Goal: Information Seeking & Learning: Check status

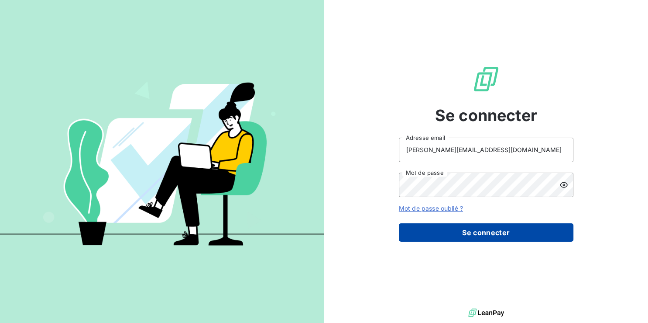
click at [483, 231] on button "Se connecter" at bounding box center [486, 232] width 175 height 18
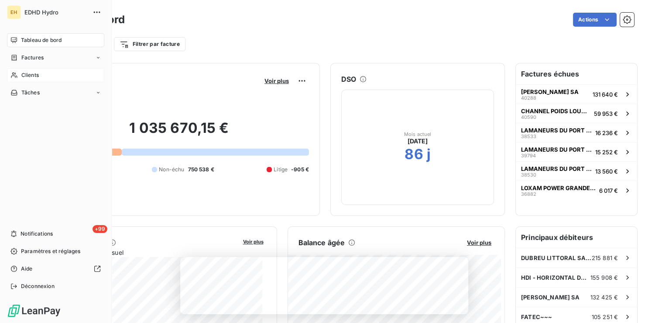
click at [32, 72] on span "Clients" at bounding box center [29, 75] width 17 height 8
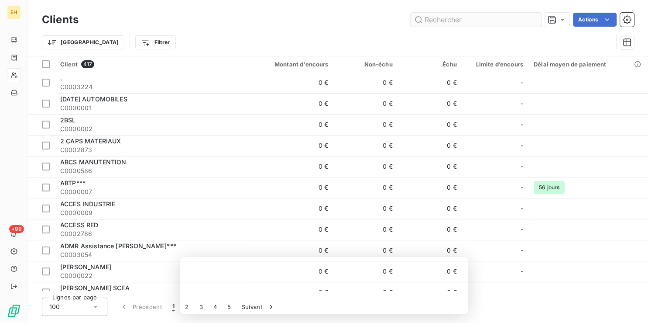
click at [437, 23] on input "text" at bounding box center [476, 20] width 131 height 14
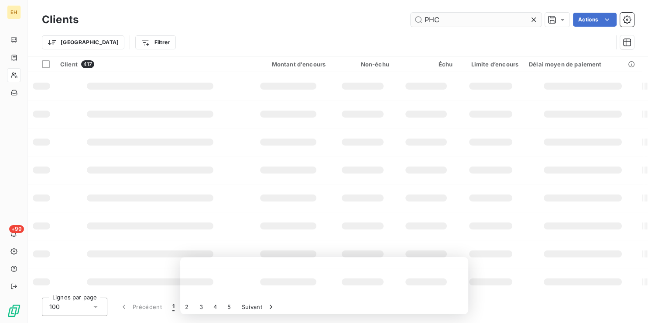
type input "PHC"
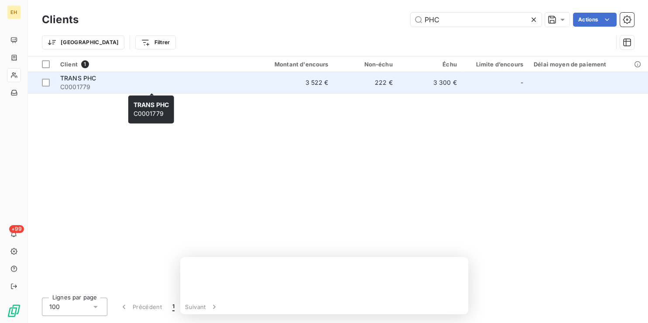
click at [75, 81] on span "TRANS PHC" at bounding box center [78, 77] width 36 height 7
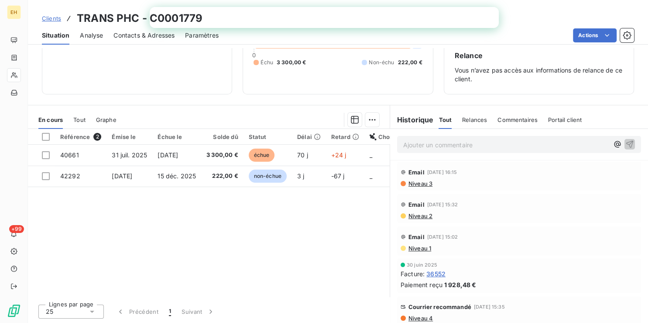
click at [471, 141] on p "Ajouter un commentaire ﻿" at bounding box center [506, 144] width 206 height 11
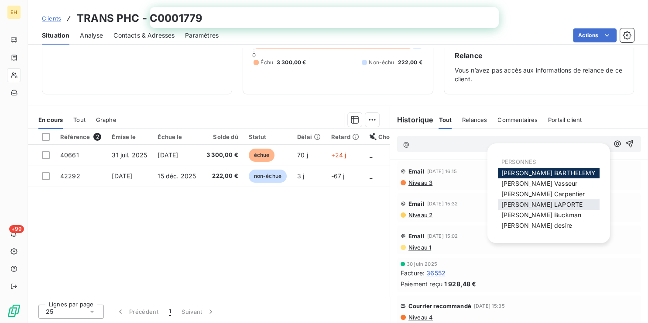
click at [546, 202] on span "[PERSON_NAME]" at bounding box center [542, 203] width 81 height 7
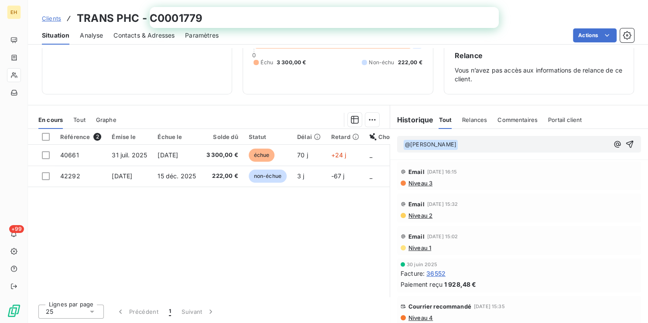
click at [408, 180] on span "Niveau 3" at bounding box center [420, 182] width 25 height 7
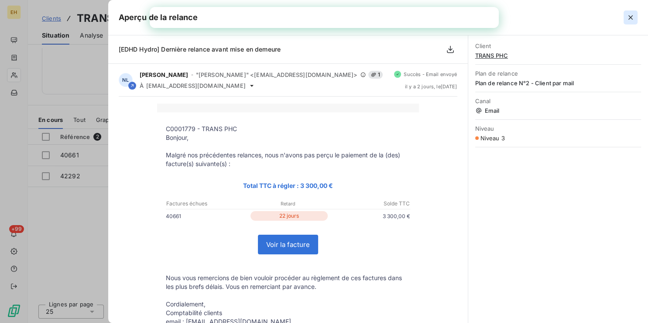
click at [632, 19] on icon "button" at bounding box center [631, 17] width 4 height 4
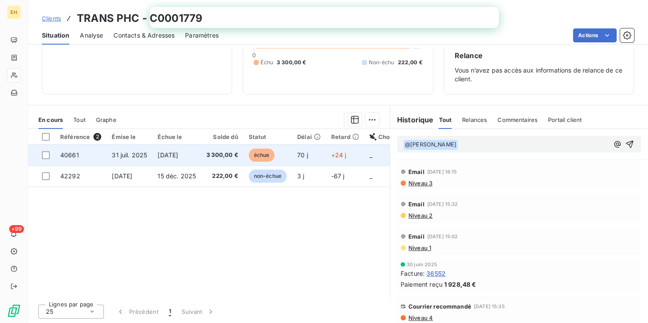
click at [205, 155] on td "3 300,00 €" at bounding box center [222, 154] width 42 height 21
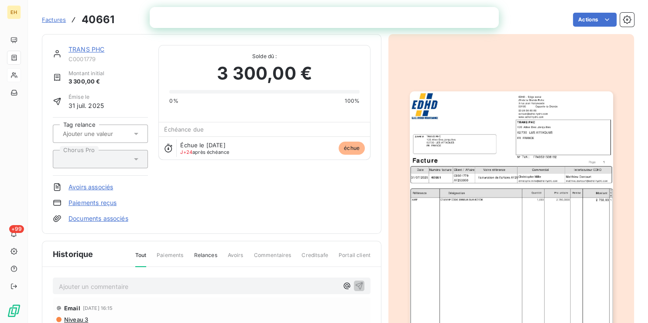
click at [536, 199] on img "button" at bounding box center [511, 234] width 203 height 287
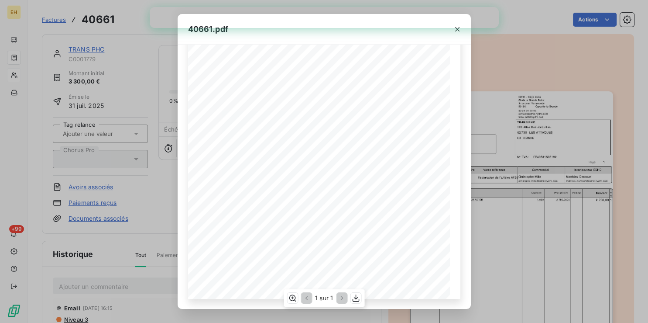
scroll to position [82, 0]
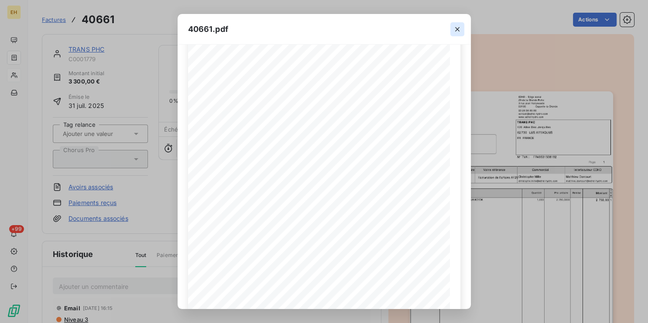
click at [458, 31] on icon "button" at bounding box center [457, 29] width 9 height 9
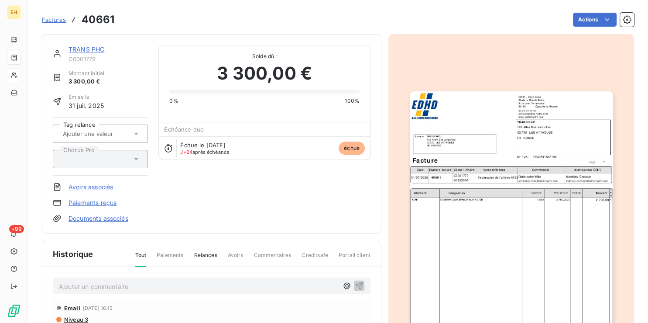
click at [93, 48] on link "TRANS PHC" at bounding box center [87, 48] width 36 height 7
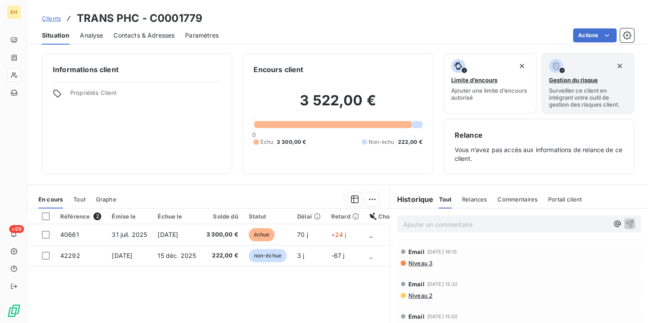
click at [423, 227] on p "Ajouter un commentaire ﻿" at bounding box center [506, 224] width 206 height 11
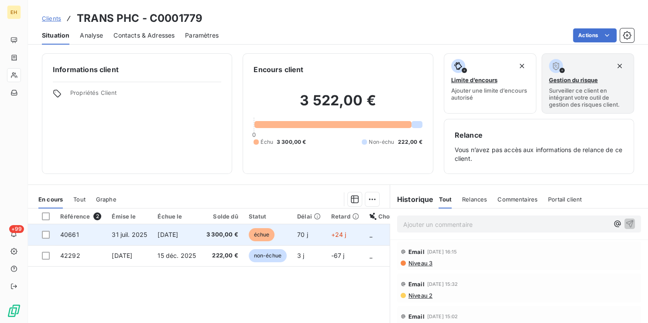
click at [230, 233] on span "3 300,00 €" at bounding box center [222, 234] width 32 height 9
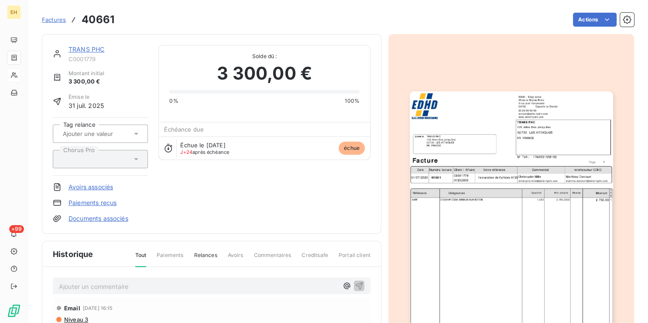
click at [87, 286] on p "Ajouter un commentaire ﻿" at bounding box center [198, 286] width 279 height 11
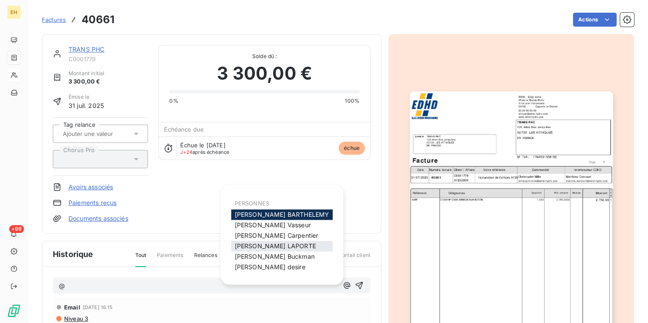
click at [309, 250] on div "[PERSON_NAME]" at bounding box center [282, 246] width 102 height 10
click at [297, 249] on div "[PERSON_NAME]" at bounding box center [282, 246] width 102 height 10
click at [272, 245] on span "[PERSON_NAME]" at bounding box center [275, 245] width 81 height 7
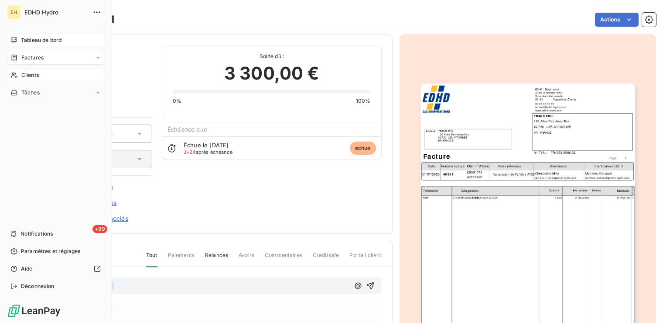
click at [74, 41] on div "Tableau de bord" at bounding box center [55, 40] width 97 height 14
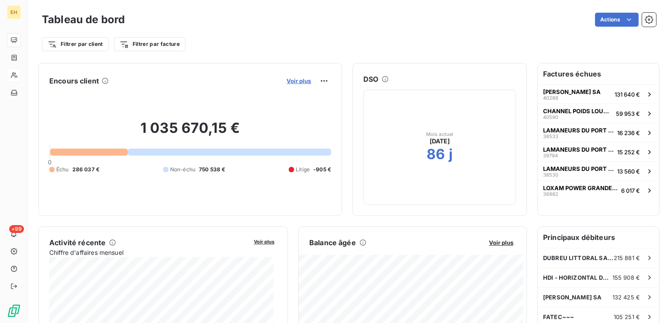
click at [292, 81] on span "Voir plus" at bounding box center [299, 80] width 24 height 7
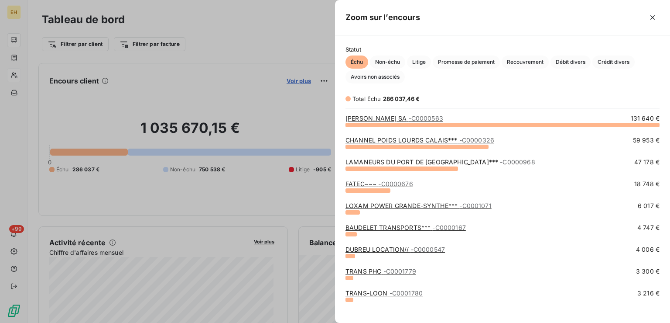
scroll to position [191, 328]
click at [404, 62] on span "Non-échu" at bounding box center [387, 61] width 35 height 13
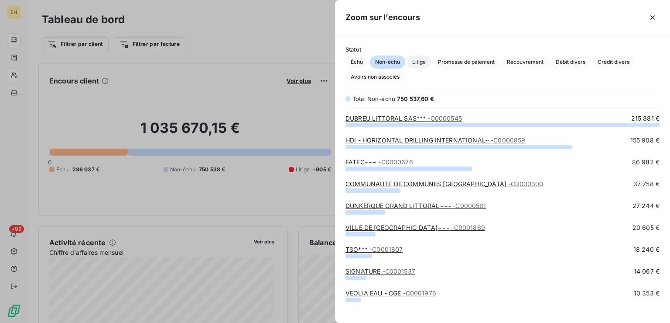
click at [426, 62] on span "Litige" at bounding box center [419, 61] width 24 height 13
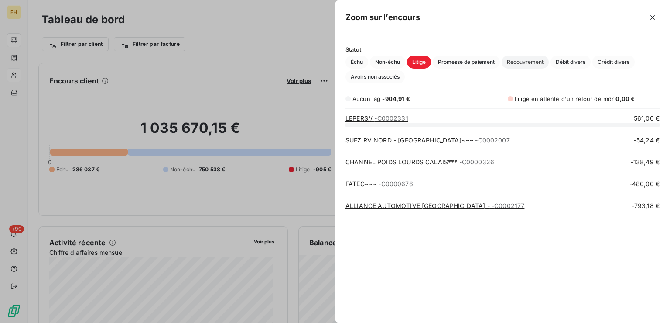
click at [525, 65] on span "Recouvrement" at bounding box center [525, 61] width 47 height 13
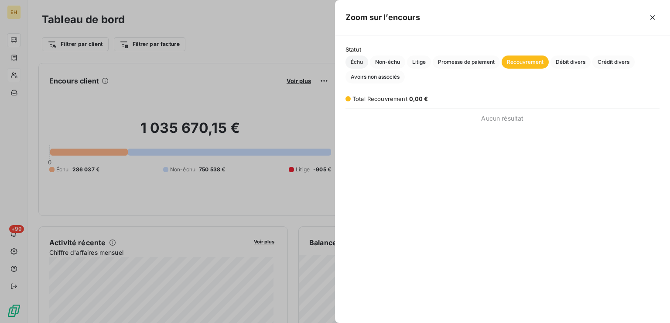
click at [360, 64] on span "Échu" at bounding box center [357, 61] width 23 height 13
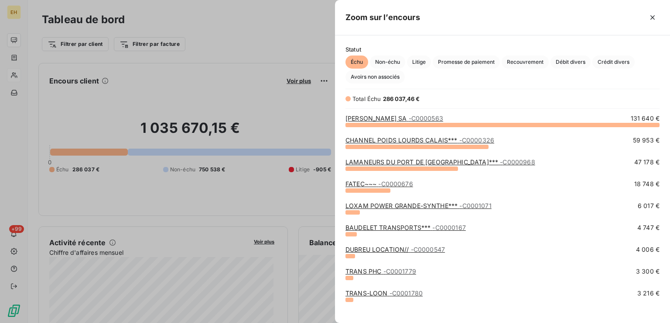
click at [192, 108] on div at bounding box center [335, 161] width 670 height 323
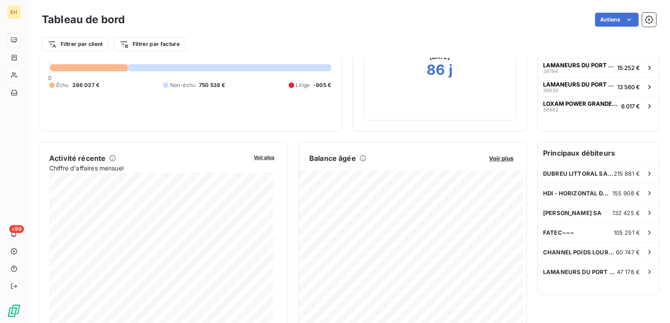
scroll to position [0, 0]
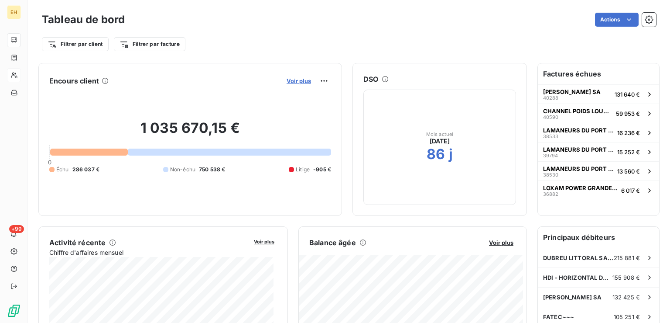
click at [302, 79] on span "Voir plus" at bounding box center [299, 80] width 24 height 7
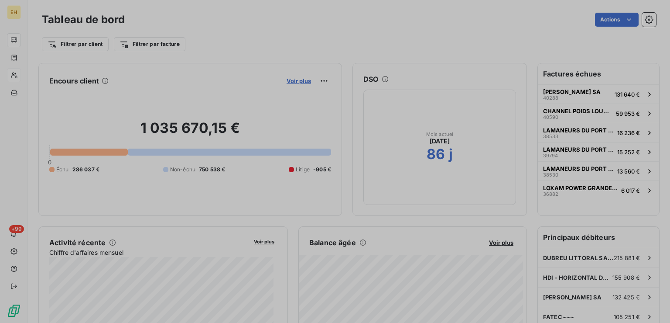
scroll to position [315, 328]
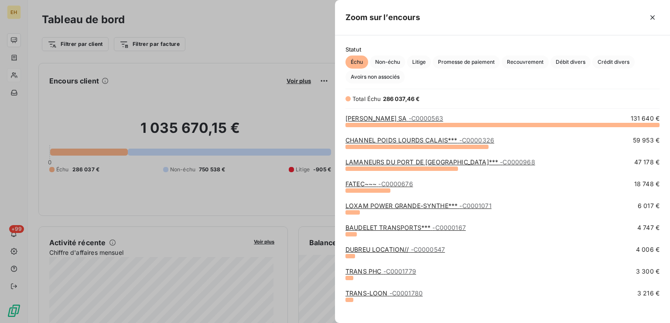
click at [389, 117] on link "[PERSON_NAME] SA - C0000563" at bounding box center [395, 117] width 98 height 7
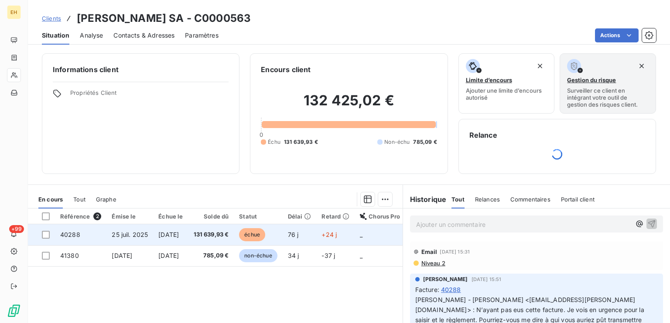
scroll to position [79, 0]
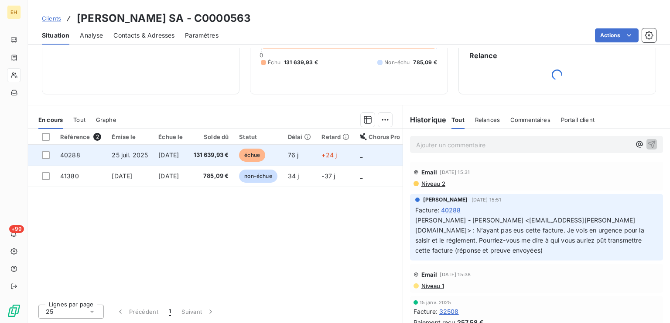
click at [226, 151] on span "131 639,93 €" at bounding box center [211, 155] width 35 height 9
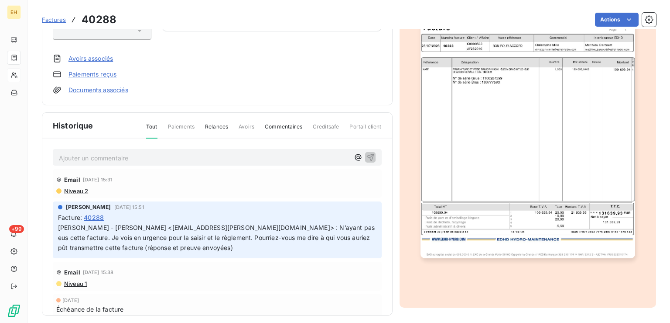
scroll to position [134, 0]
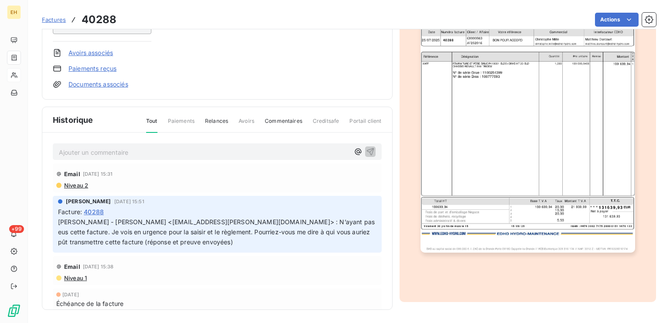
click at [505, 137] on img "button" at bounding box center [528, 100] width 215 height 303
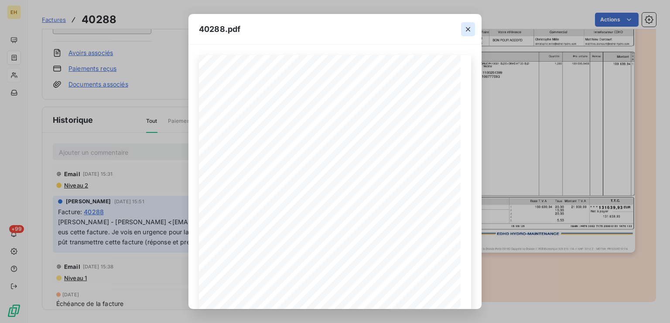
click at [467, 29] on icon "button" at bounding box center [468, 29] width 9 height 9
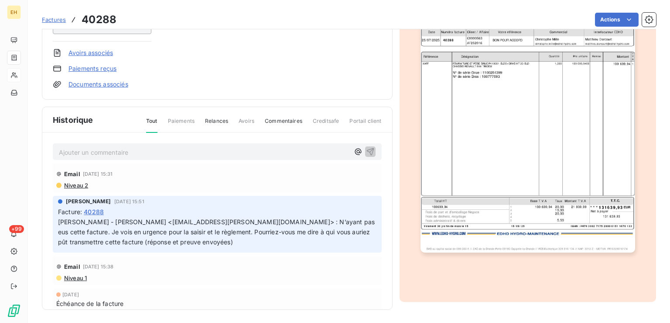
scroll to position [0, 0]
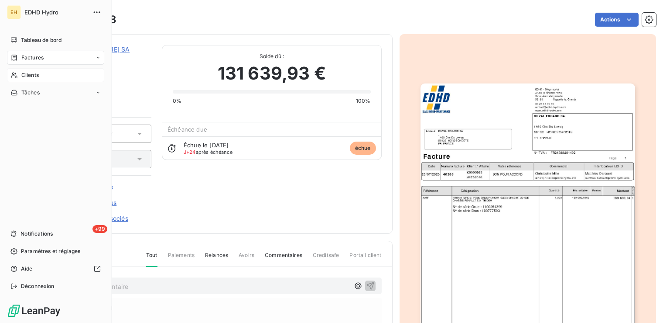
click at [27, 42] on span "Tableau de bord" at bounding box center [41, 40] width 41 height 8
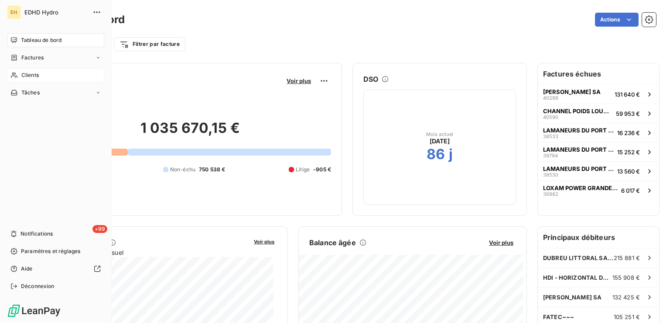
click at [22, 72] on span "Clients" at bounding box center [29, 75] width 17 height 8
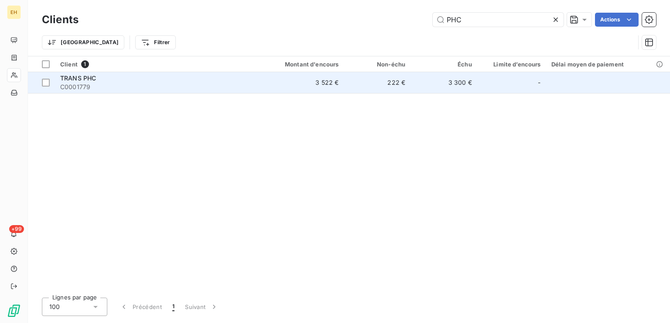
click at [142, 83] on span "C0001779" at bounding box center [154, 86] width 189 height 9
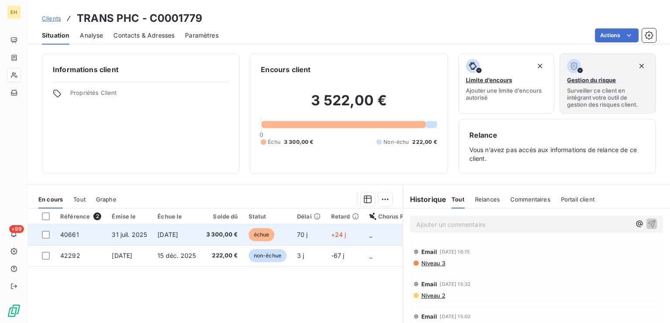
click at [228, 236] on span "3 300,00 €" at bounding box center [222, 234] width 32 height 9
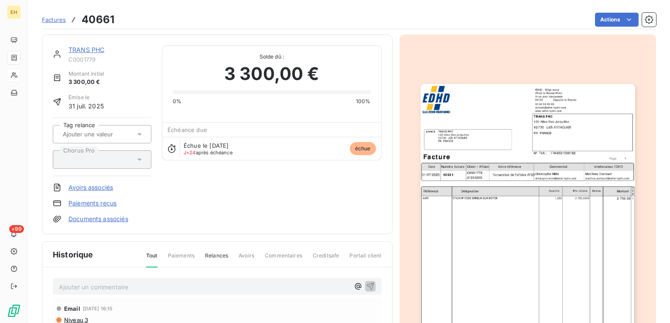
scroll to position [88, 0]
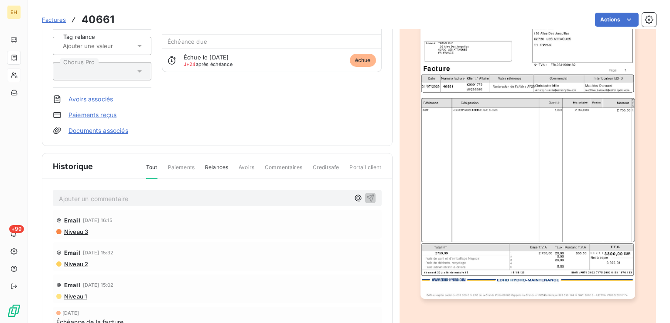
click at [207, 200] on p "Ajouter un commentaire ﻿" at bounding box center [204, 198] width 291 height 11
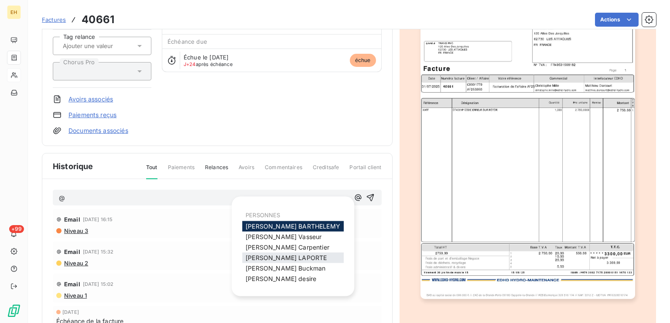
click at [267, 258] on span "[PERSON_NAME]" at bounding box center [286, 257] width 81 height 7
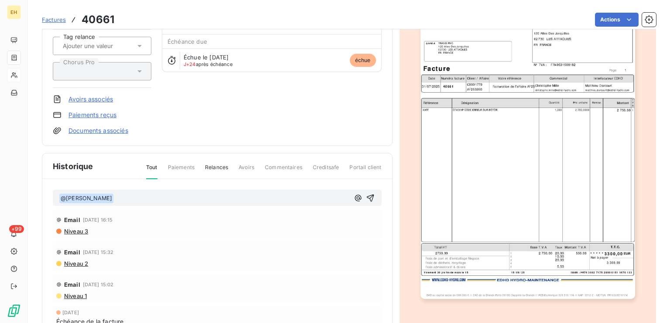
click at [125, 197] on p "﻿ @ [PERSON_NAME] ﻿ ﻿" at bounding box center [204, 198] width 291 height 10
click at [141, 209] on div "Email [DATE] 16:15 Niveau 3" at bounding box center [217, 223] width 329 height 29
click at [148, 199] on span "eu [PERSON_NAME] au téléphone [DATE]" at bounding box center [176, 197] width 124 height 7
click at [142, 198] on span "eu [PERSON_NAME] au téléphone [DATE]" at bounding box center [176, 197] width 124 height 7
click at [242, 198] on p "﻿ @ [PERSON_NAME] ﻿ eu [PERSON_NAME] au téléphone [DATE]" at bounding box center [204, 198] width 291 height 10
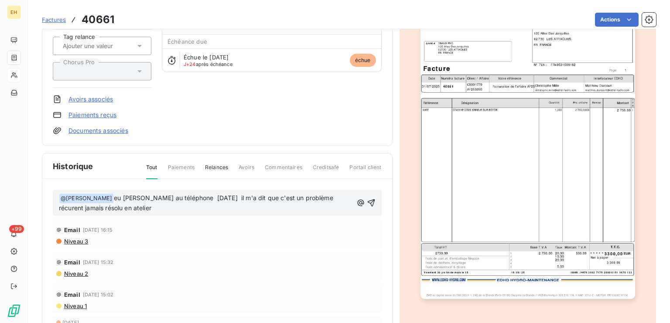
click at [85, 209] on span "eu [PERSON_NAME] au téléphone [DATE] il m'a dit que c'est un problème récurent …" at bounding box center [197, 203] width 276 height 18
click at [193, 207] on p "﻿ @ [PERSON_NAME] ﻿ eu [PERSON_NAME] au téléphone [DATE] il m'a dit que c'est u…" at bounding box center [206, 203] width 294 height 21
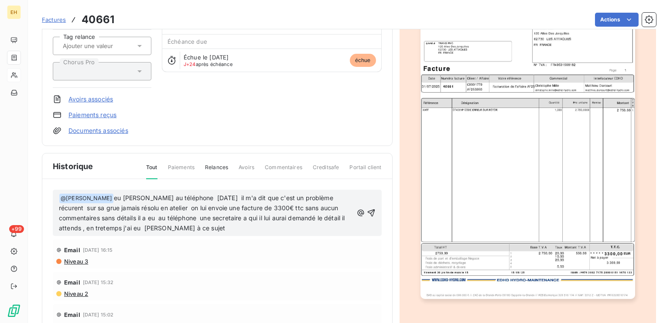
click at [118, 228] on span "eu [PERSON_NAME] au téléphone [DATE] il m'a dit que c'est un problème récurent …" at bounding box center [203, 213] width 288 height 38
click at [124, 228] on span "eu [PERSON_NAME] au téléphone [DATE] il m'a dit que c'est un problème récurent …" at bounding box center [203, 213] width 288 height 38
click at [197, 229] on span "eu [PERSON_NAME] au téléphone [DATE] il m'a dit que c'est un problème récurent …" at bounding box center [203, 213] width 288 height 38
click at [275, 226] on p "﻿ @ [PERSON_NAME] ﻿ eu [PERSON_NAME] au téléphone [DATE] il m'a dit que c'est u…" at bounding box center [206, 213] width 294 height 41
click at [123, 196] on span "eu [PERSON_NAME] au téléphone [DATE] il m'a dit que c'est un problème récurent …" at bounding box center [203, 213] width 288 height 38
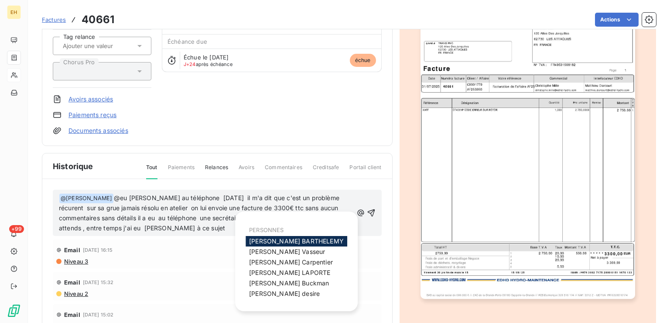
click at [354, 287] on div "Email [DATE] 15:32" at bounding box center [217, 282] width 322 height 14
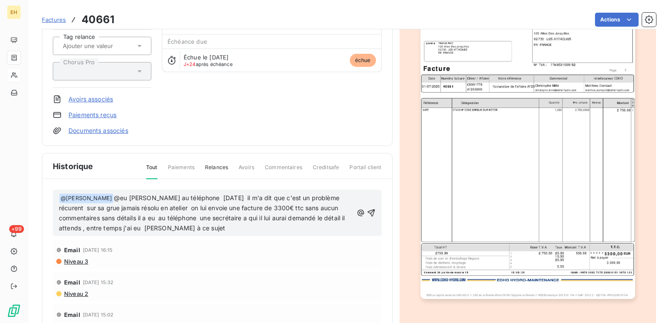
click at [293, 227] on p "﻿ @ [PERSON_NAME] ﻿ @eu [PERSON_NAME] au téléphone [DATE] il m'a dit que c'est …" at bounding box center [206, 213] width 294 height 41
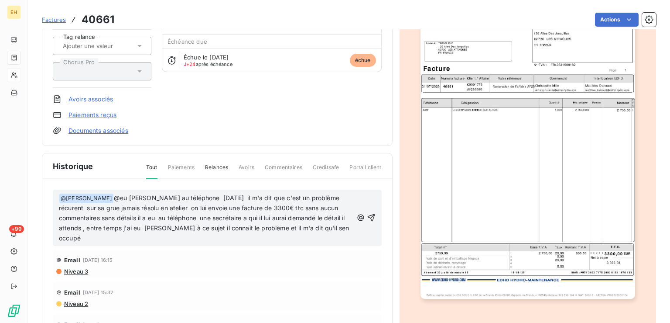
click at [172, 237] on span "@eu [PERSON_NAME] au téléphone [DATE] il m'a dit que c'est un problème récurent…" at bounding box center [205, 218] width 292 height 48
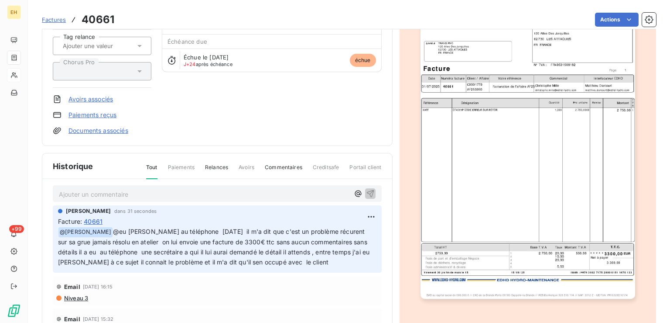
scroll to position [0, 0]
